Goal: Task Accomplishment & Management: Manage account settings

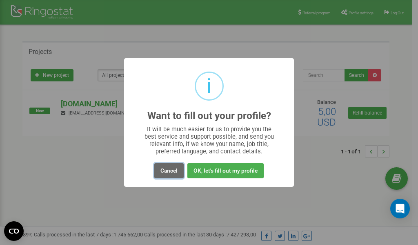
click at [175, 172] on button "Cancel" at bounding box center [168, 170] width 29 height 15
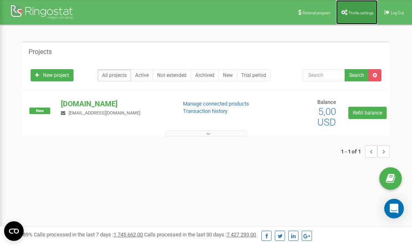
click at [363, 14] on span "Profile settings" at bounding box center [361, 13] width 25 height 4
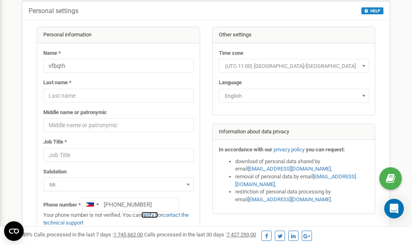
click at [154, 215] on link "verify it" at bounding box center [149, 215] width 17 height 6
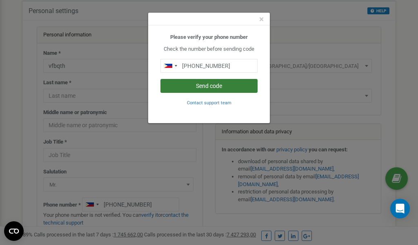
click at [203, 88] on button "Send code" at bounding box center [209, 86] width 97 height 14
